Goal: Entertainment & Leisure: Consume media (video, audio)

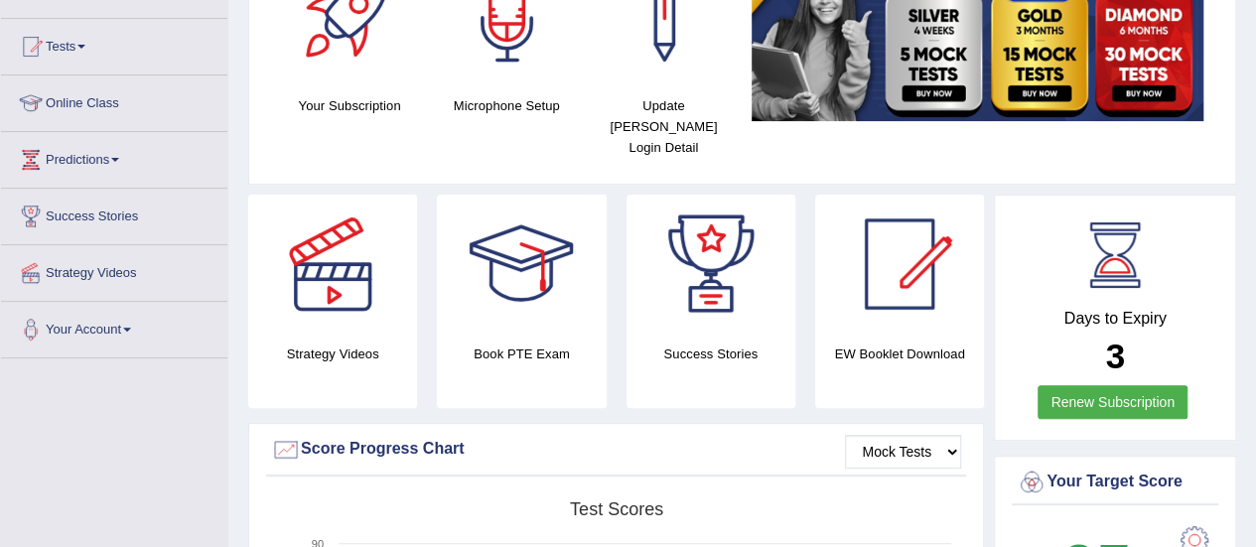
scroll to position [199, 0]
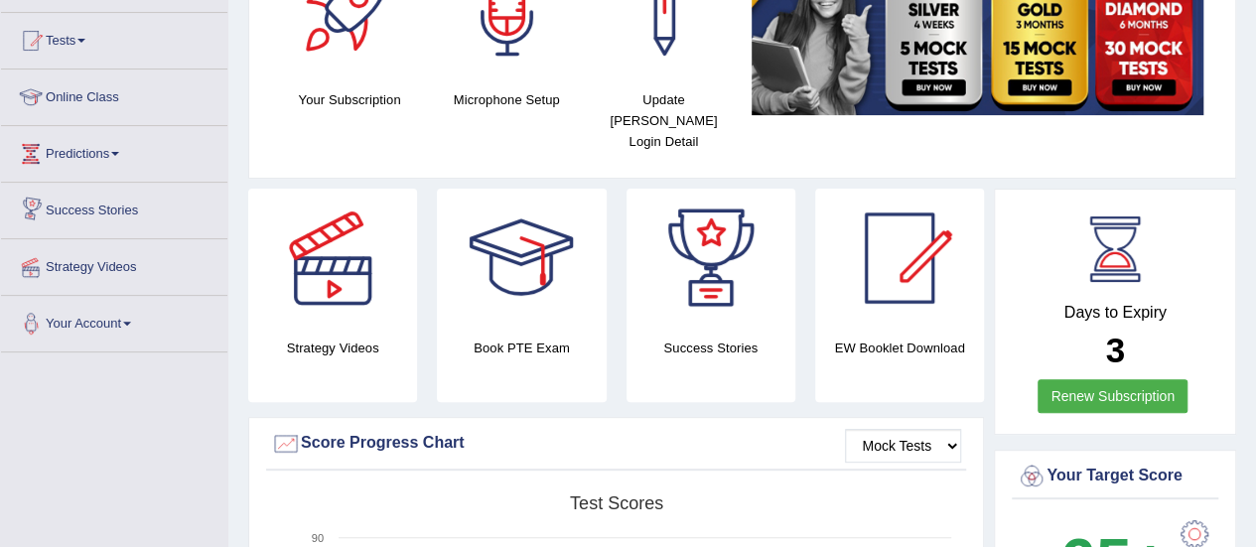
click at [138, 275] on link "Strategy Videos" at bounding box center [114, 264] width 226 height 50
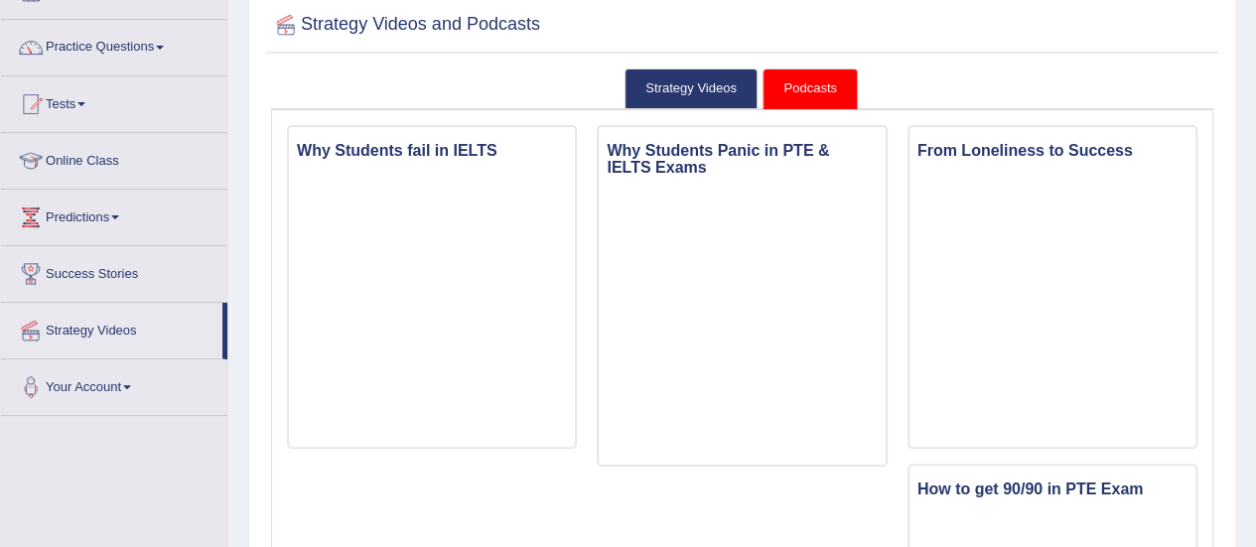
scroll to position [199, 0]
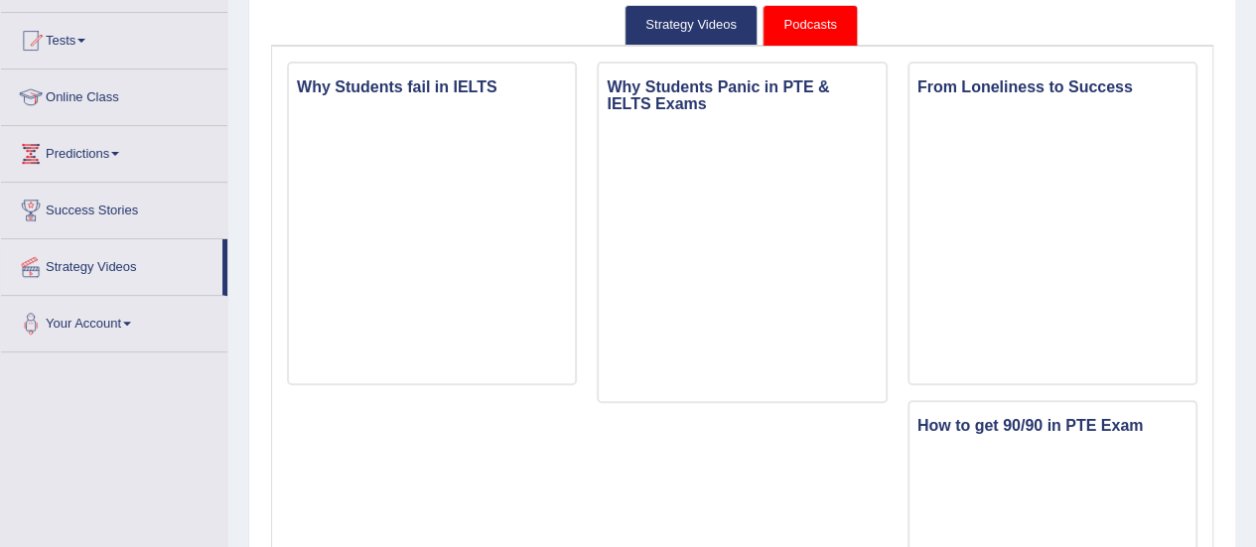
click at [832, 17] on link "Podcasts" at bounding box center [810, 25] width 94 height 41
click at [744, 27] on link "Strategy Videos" at bounding box center [691, 25] width 133 height 41
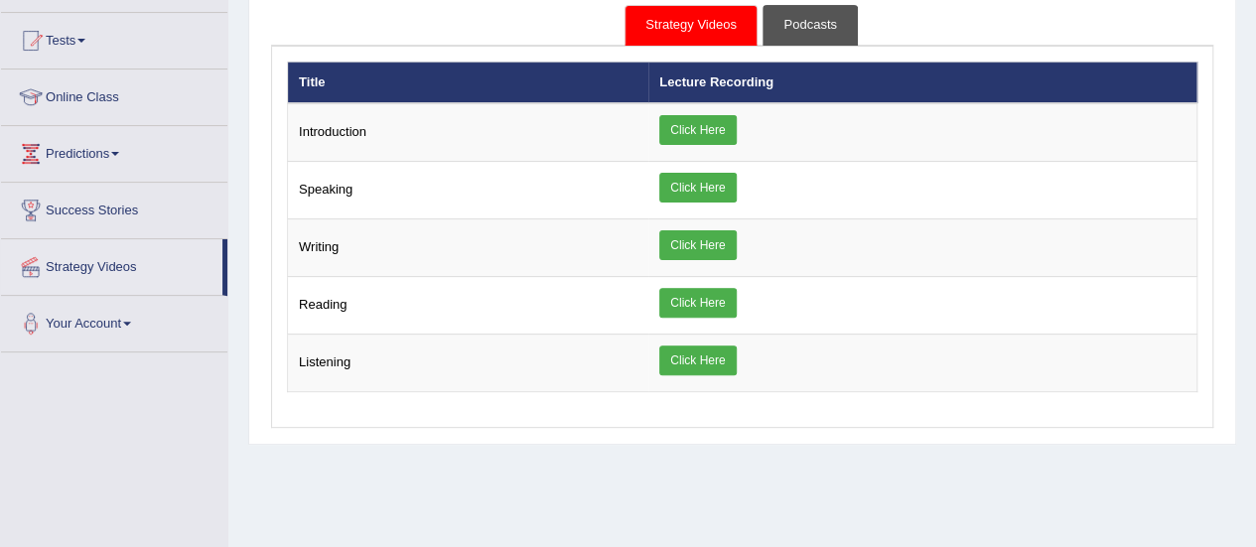
click at [808, 26] on link "Podcasts" at bounding box center [810, 25] width 94 height 41
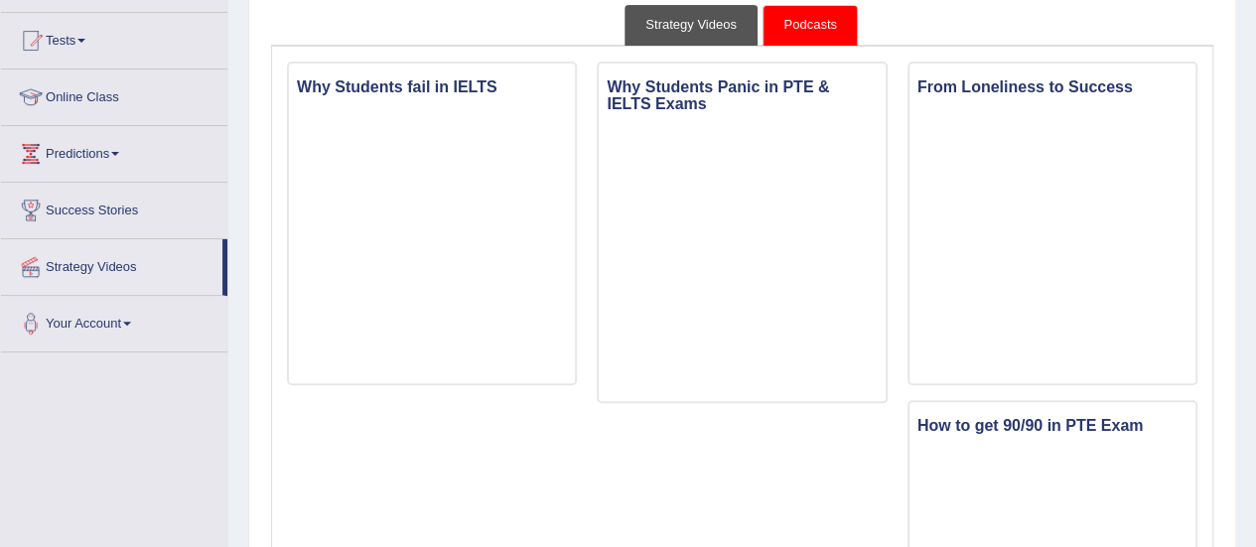
click at [710, 27] on link "Strategy Videos" at bounding box center [691, 25] width 133 height 41
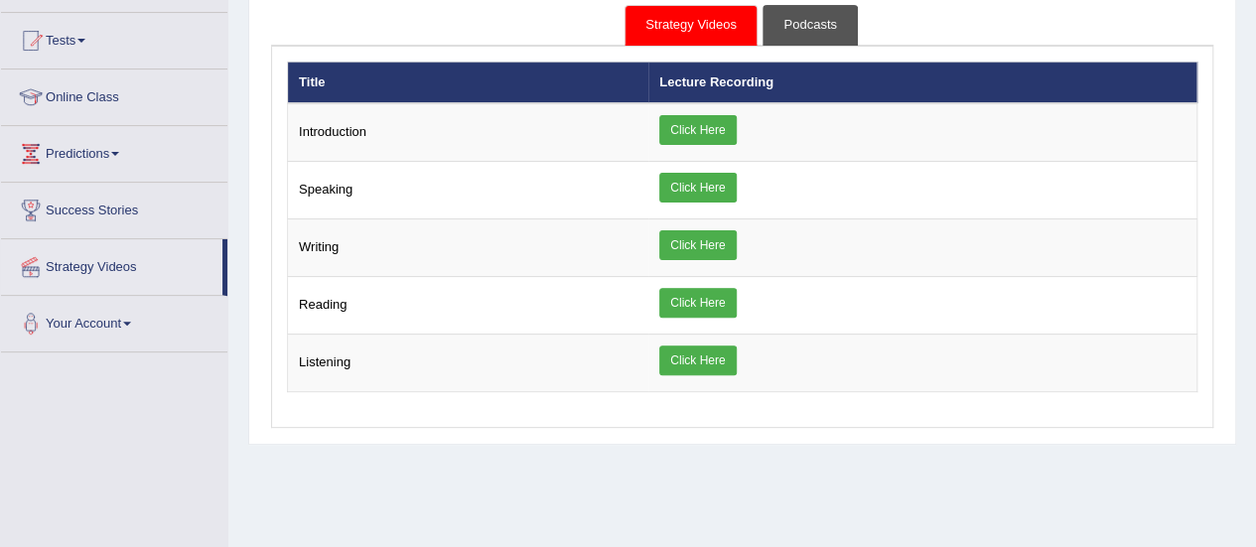
click at [815, 37] on link "Podcasts" at bounding box center [810, 25] width 94 height 41
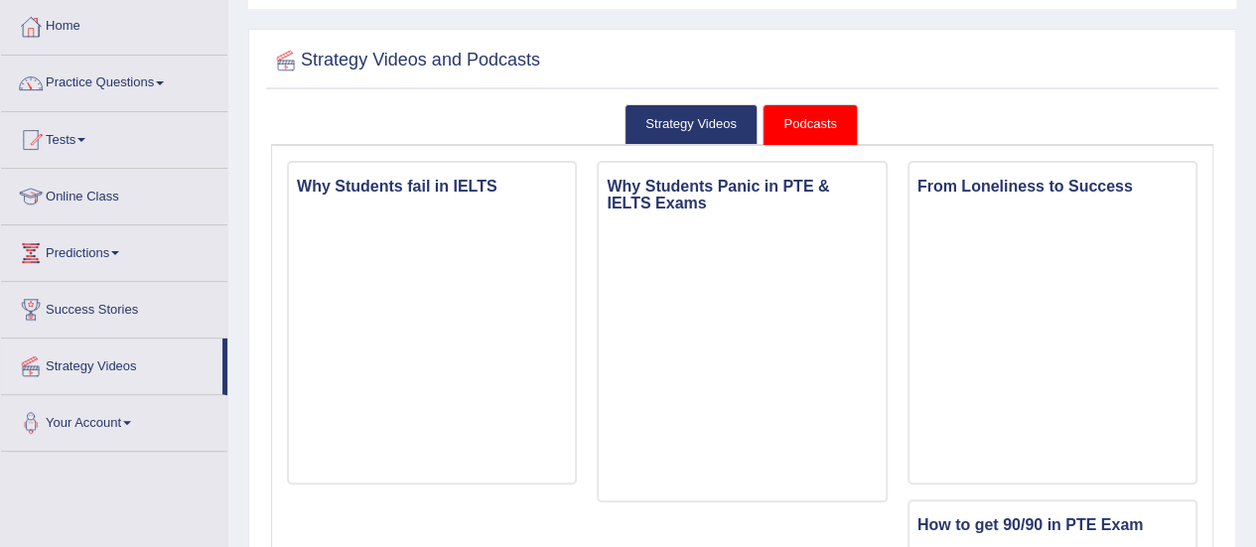
scroll to position [0, 0]
